Goal: Navigation & Orientation: Find specific page/section

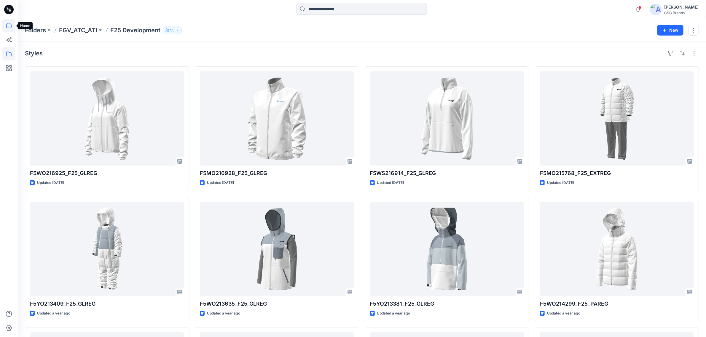
click at [9, 26] on icon at bounding box center [8, 25] width 13 height 13
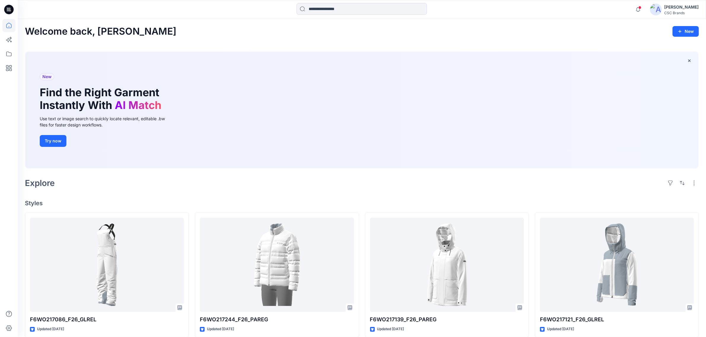
click at [8, 24] on icon at bounding box center [8, 25] width 13 height 13
click at [10, 55] on icon at bounding box center [8, 53] width 13 height 13
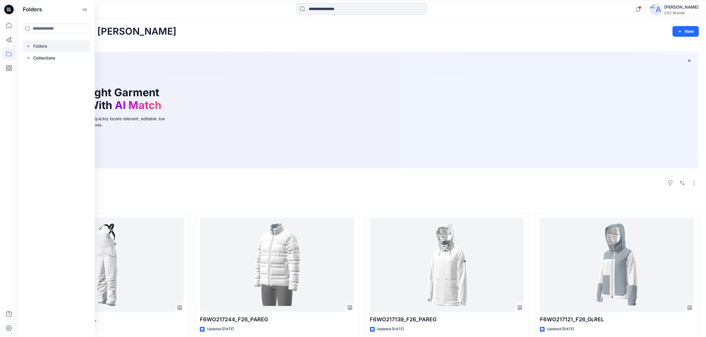
click at [28, 45] on icon "button" at bounding box center [28, 46] width 1 height 2
click at [36, 59] on icon "button" at bounding box center [34, 58] width 5 height 5
click at [62, 81] on p "F26 Development" at bounding box center [62, 81] width 35 height 7
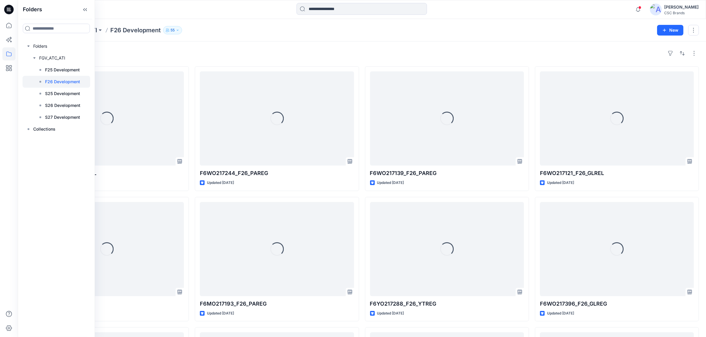
click at [226, 40] on div "Folders FGV_ATC_ATI F26 Development 55 New" at bounding box center [362, 30] width 688 height 23
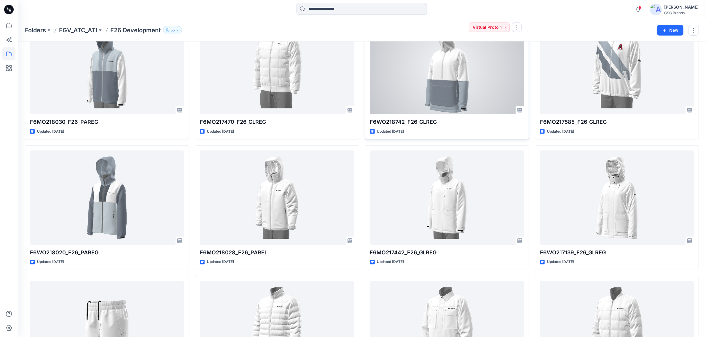
scroll to position [445, 0]
